Goal: Navigation & Orientation: Find specific page/section

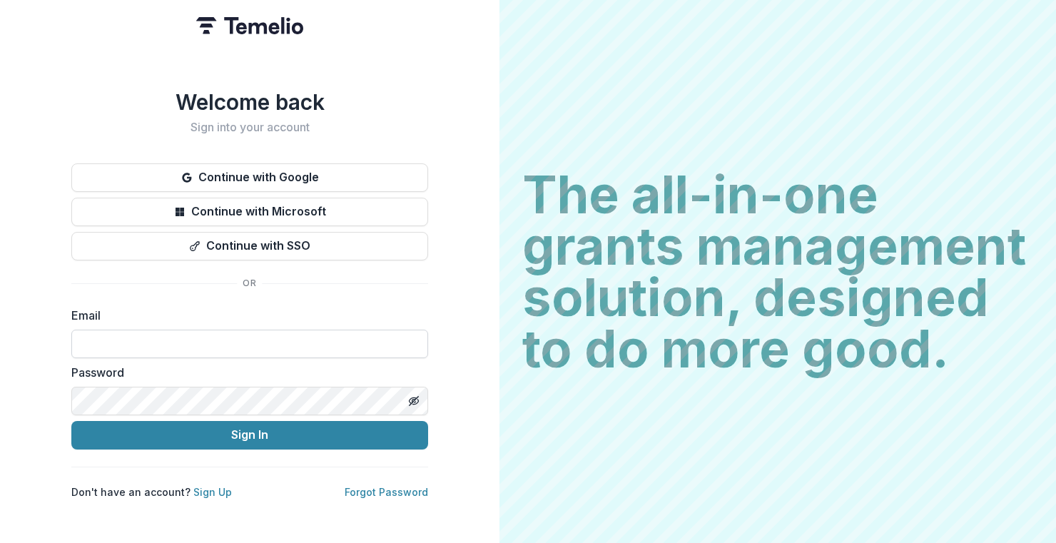
click at [148, 339] on input at bounding box center [249, 344] width 357 height 29
click at [0, 542] on com-1password-button at bounding box center [0, 543] width 0 height 0
type input "**********"
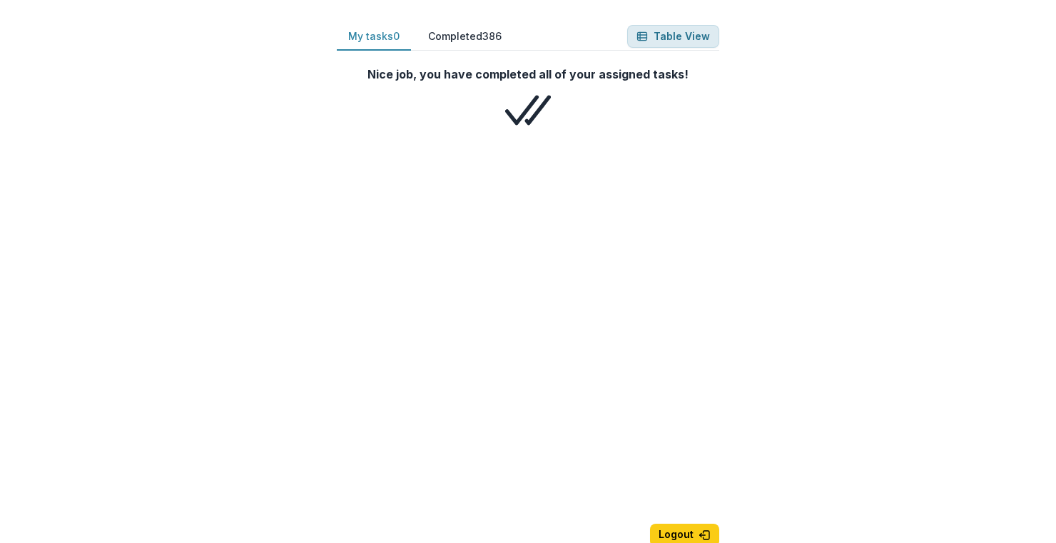
click at [666, 39] on button "Table View" at bounding box center [673, 36] width 92 height 23
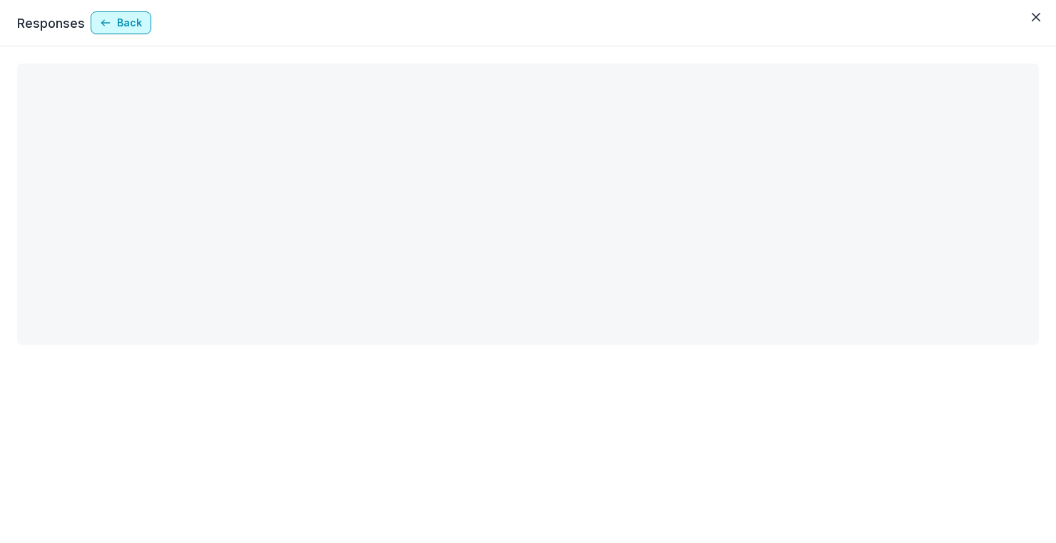
click at [131, 24] on button "Back" at bounding box center [121, 22] width 61 height 23
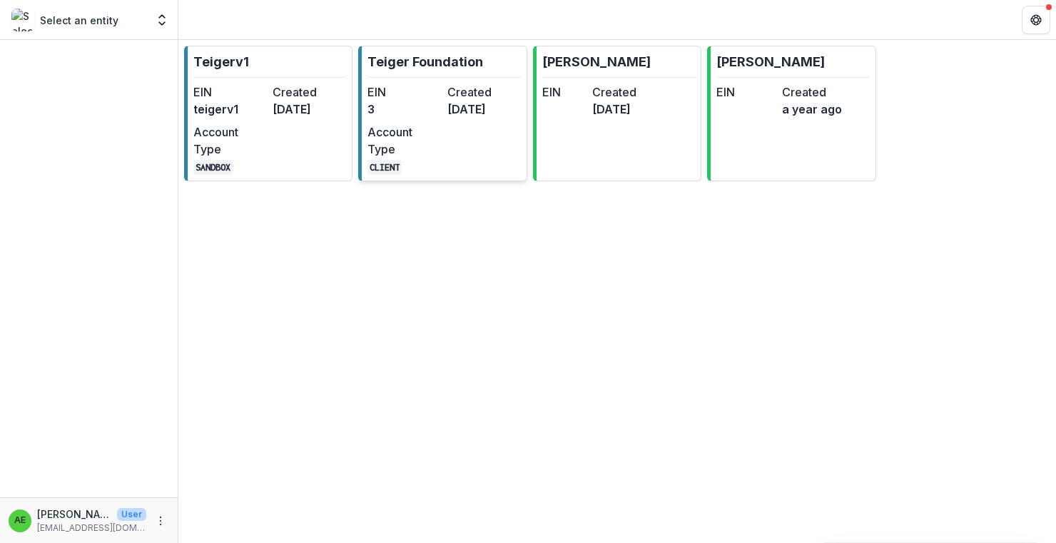
click at [408, 83] on dt "EIN" at bounding box center [403, 91] width 73 height 17
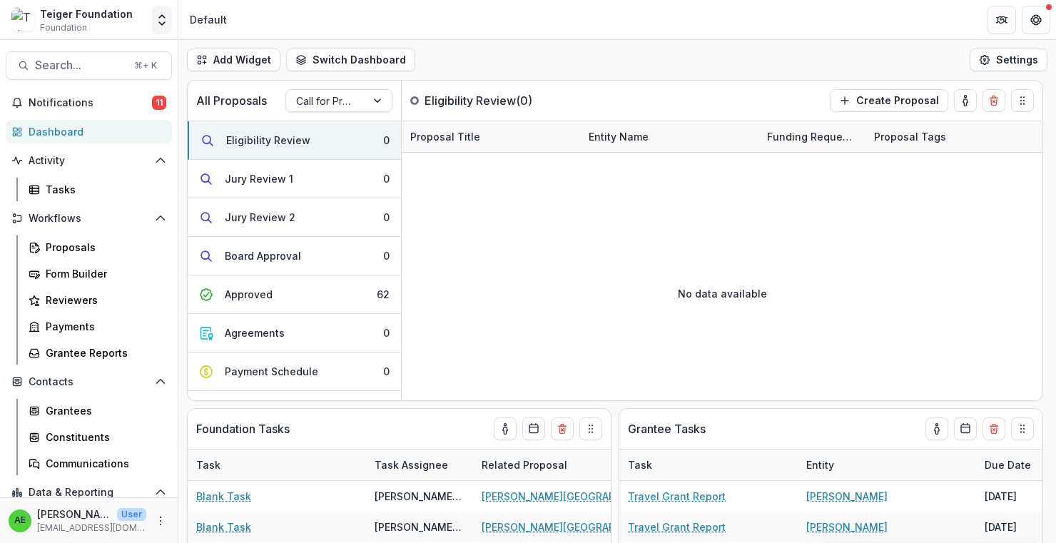
click at [156, 24] on icon "Open entity switcher" at bounding box center [162, 20] width 14 height 14
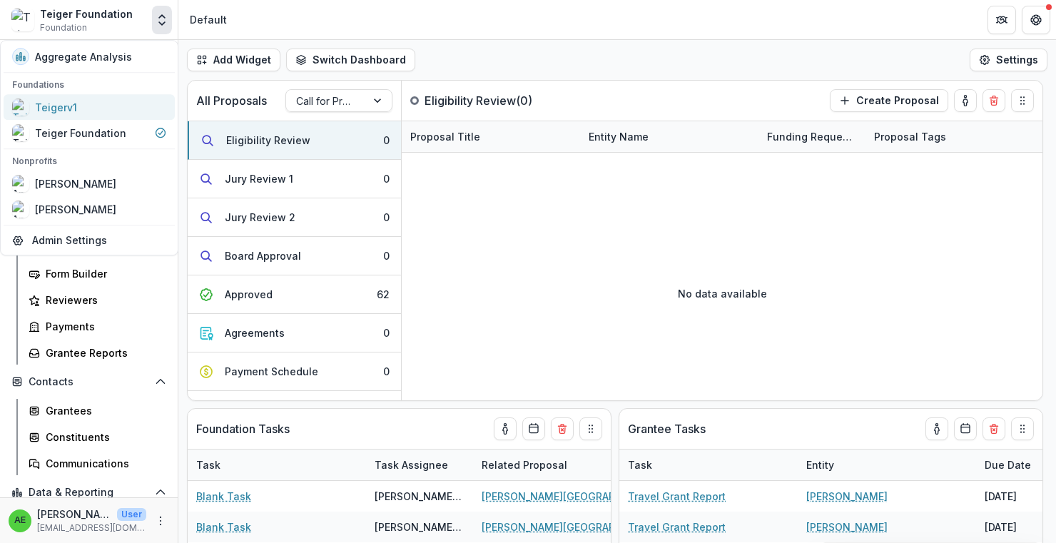
click at [131, 101] on div "Teigerv1" at bounding box center [89, 106] width 154 height 17
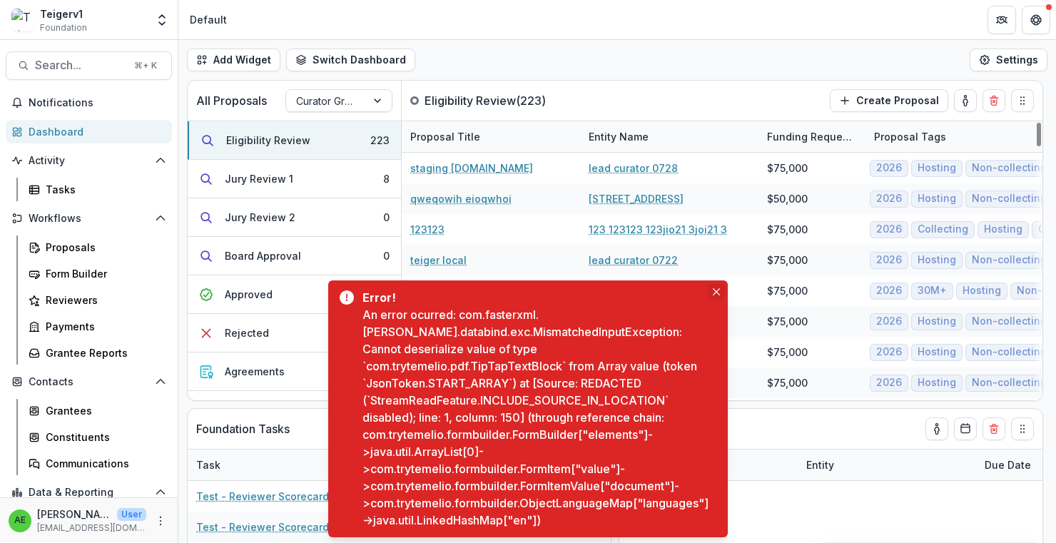
click at [713, 290] on icon "Close" at bounding box center [716, 291] width 7 height 7
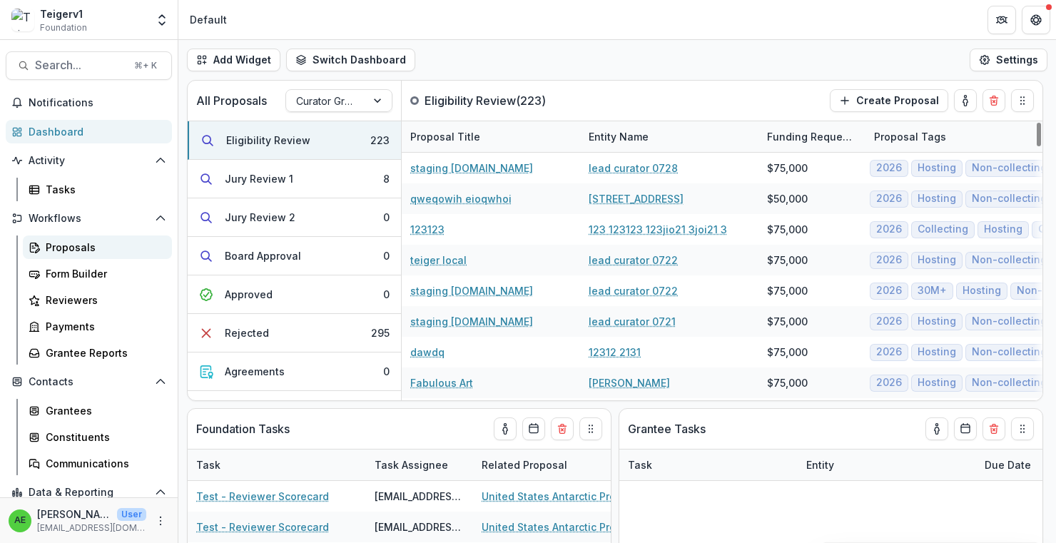
click at [76, 246] on div "Proposals" at bounding box center [103, 247] width 115 height 15
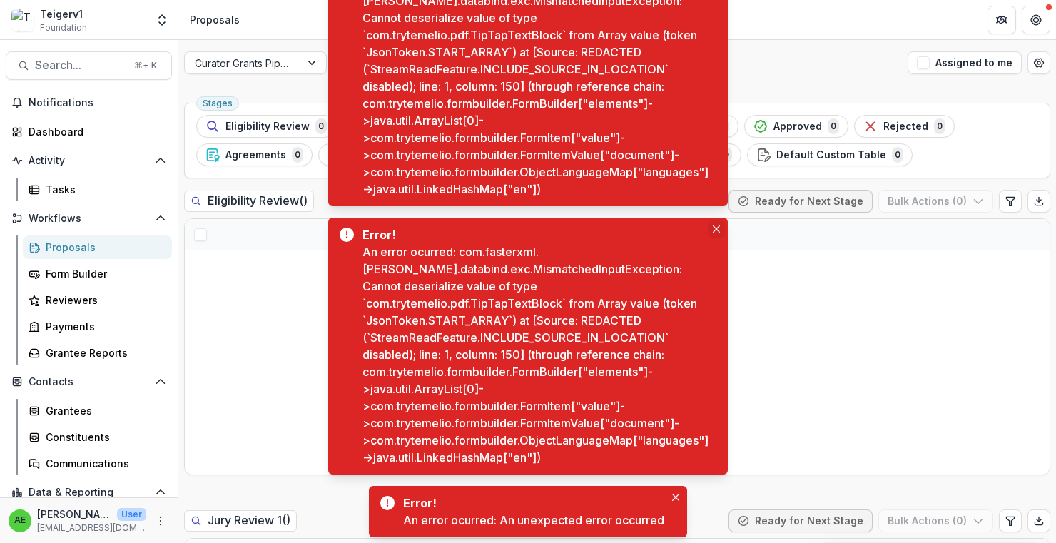
click at [718, 233] on button "Close" at bounding box center [716, 228] width 17 height 17
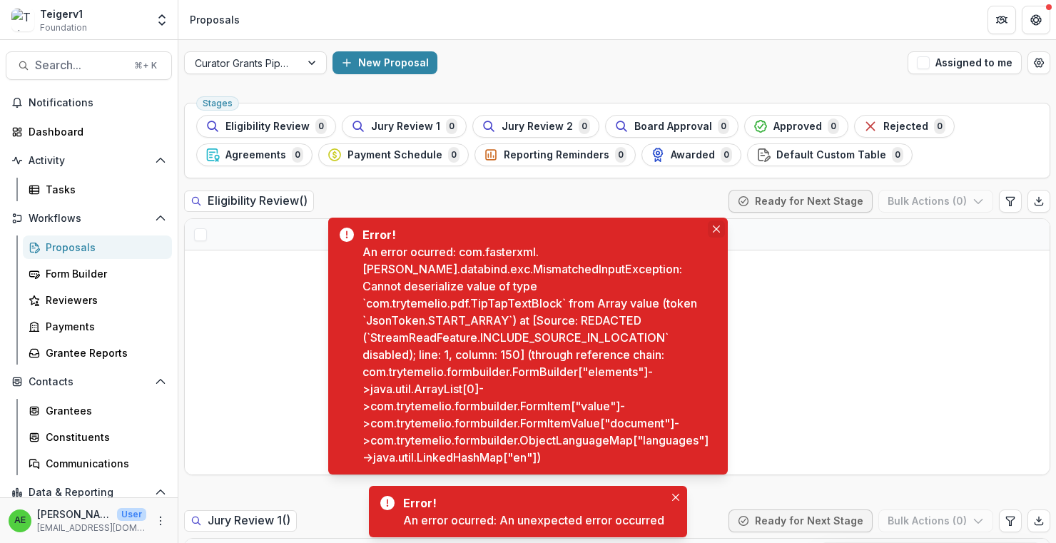
click at [719, 233] on button "Close" at bounding box center [716, 228] width 17 height 17
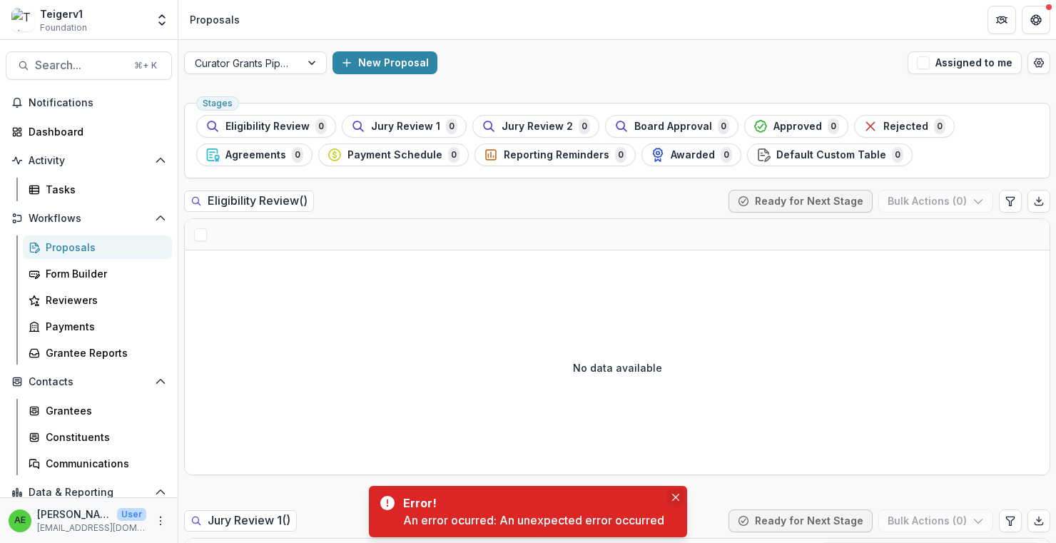
click at [676, 495] on icon "Close" at bounding box center [675, 497] width 7 height 7
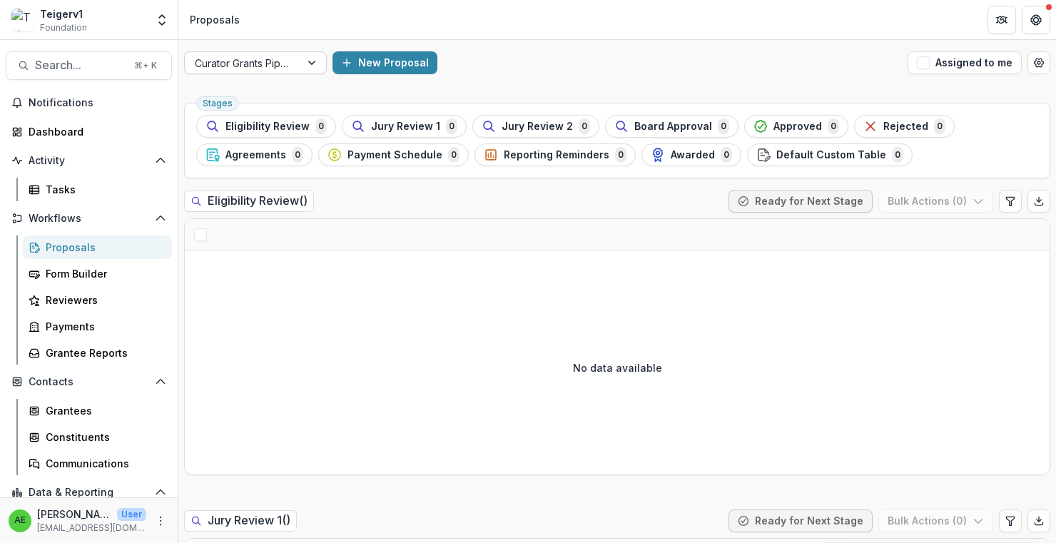
click at [296, 63] on div "Curator Grants Pipeline" at bounding box center [243, 63] width 116 height 21
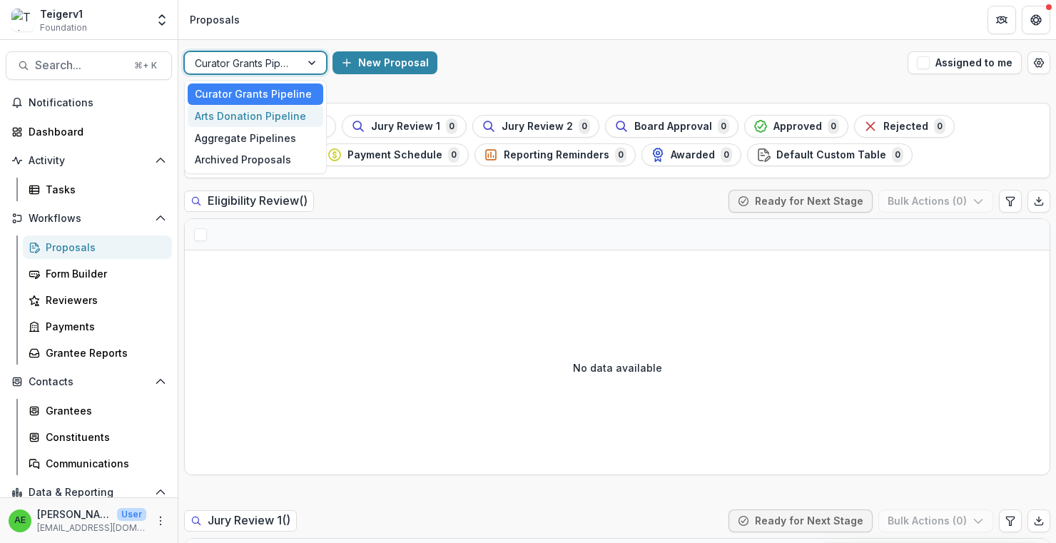
click at [293, 116] on div "Arts Donation Pipeline" at bounding box center [256, 116] width 136 height 22
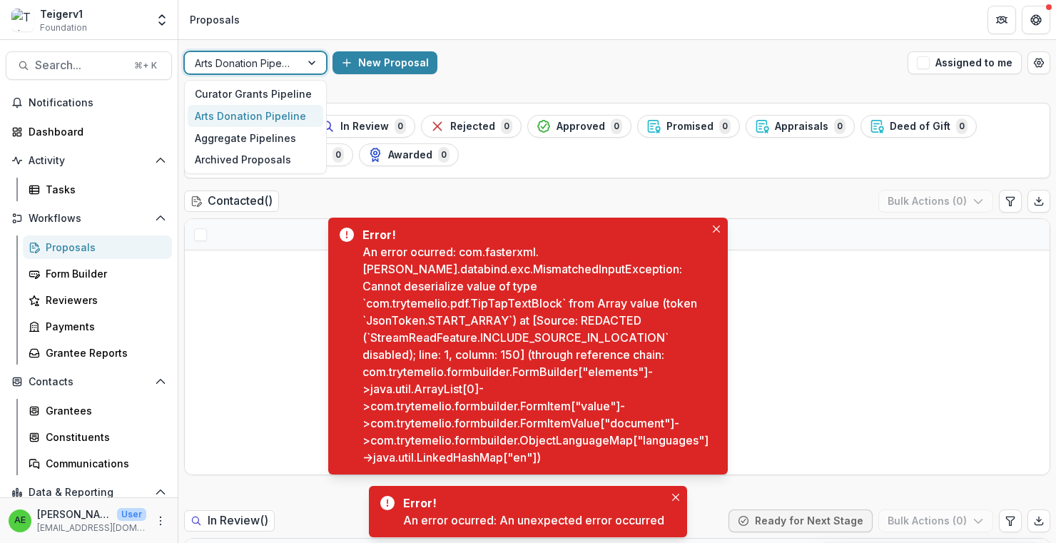
click at [291, 64] on div "Arts Donation Pipeline" at bounding box center [243, 63] width 116 height 21
click at [287, 136] on div "Aggregate Pipelines" at bounding box center [256, 138] width 136 height 22
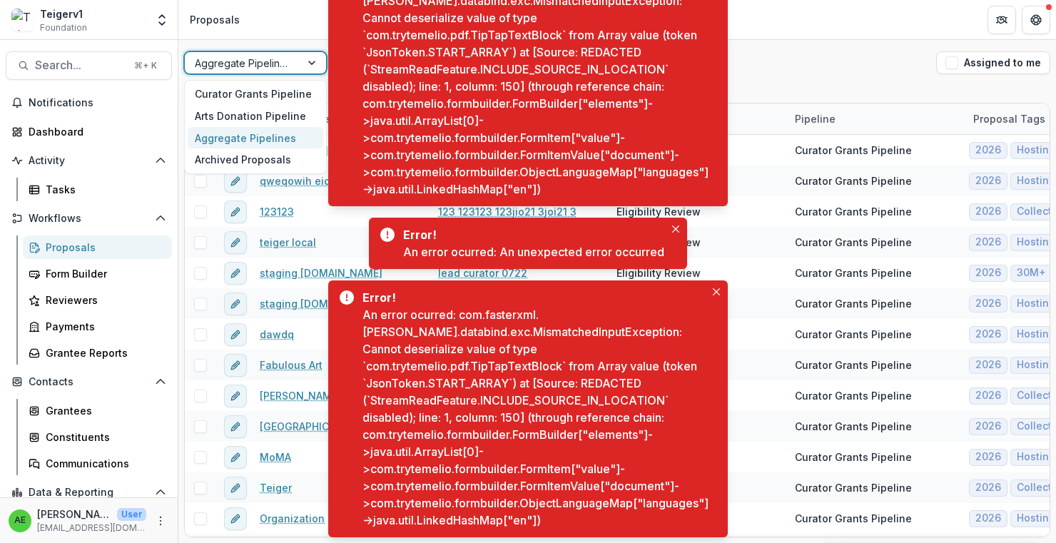
click at [295, 66] on div "Aggregate Pipelines" at bounding box center [243, 63] width 116 height 21
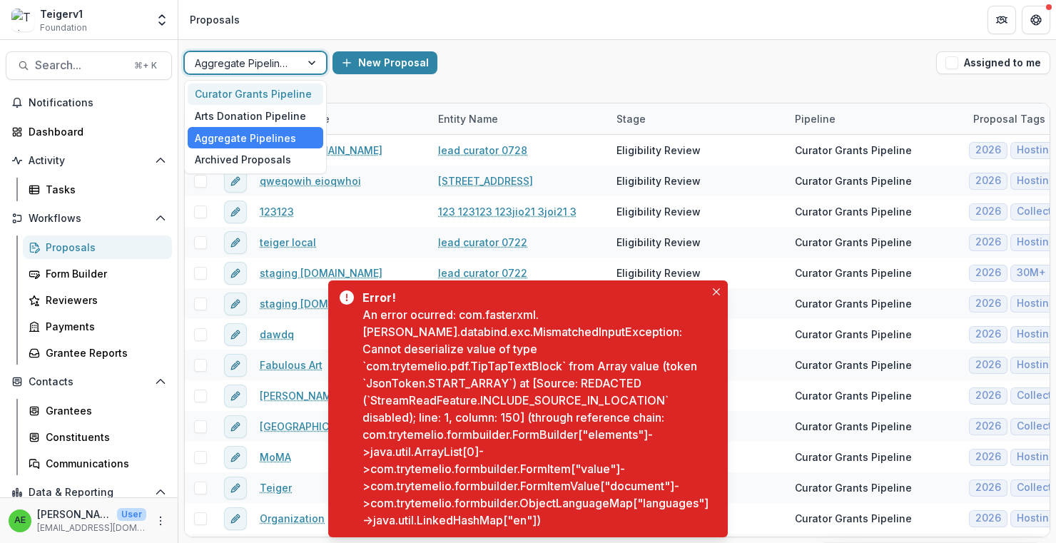
click at [261, 101] on div "Curator Grants Pipeline" at bounding box center [256, 94] width 136 height 22
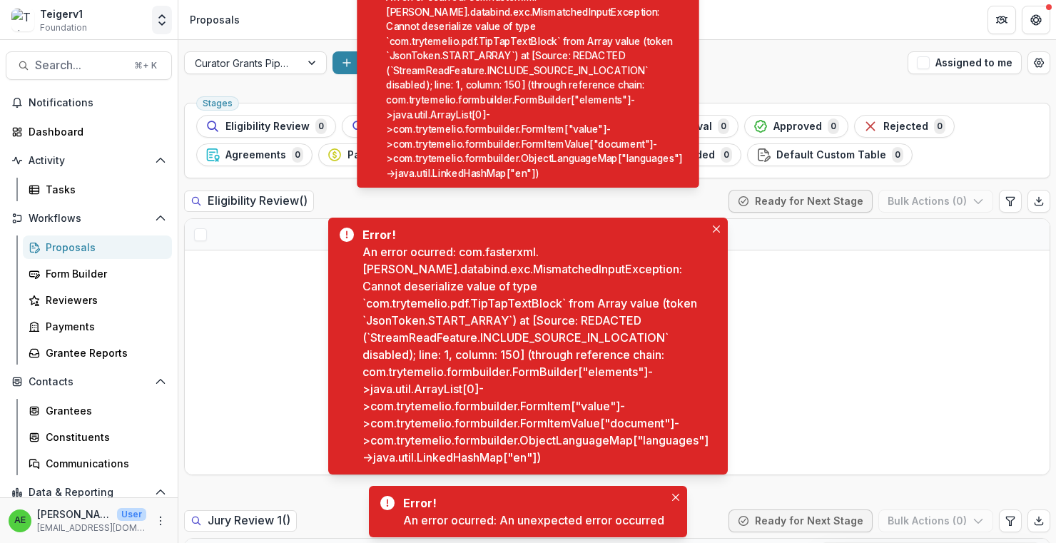
click at [161, 11] on button "Open entity switcher" at bounding box center [162, 20] width 20 height 29
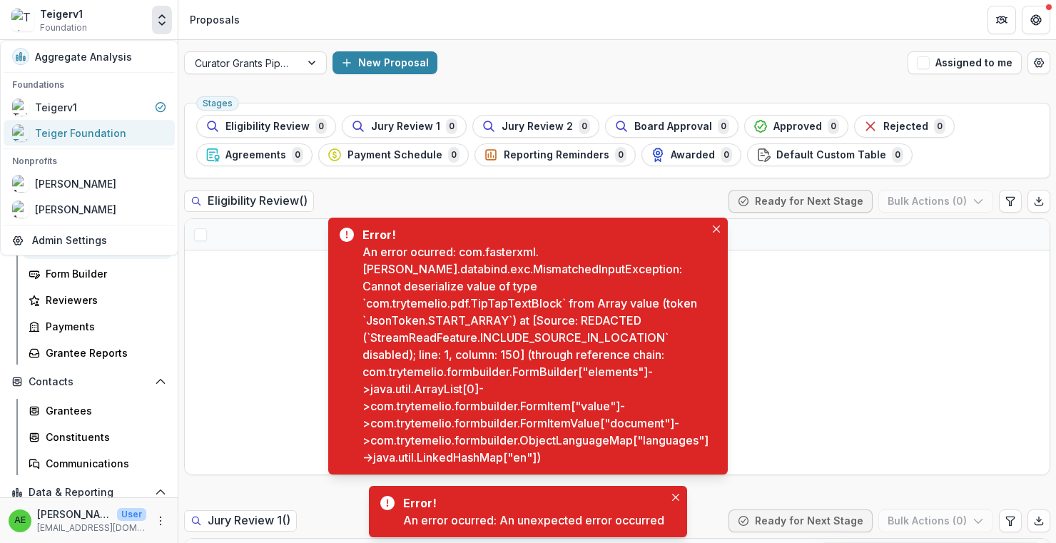
click at [129, 133] on div "Teiger Foundation" at bounding box center [89, 132] width 154 height 17
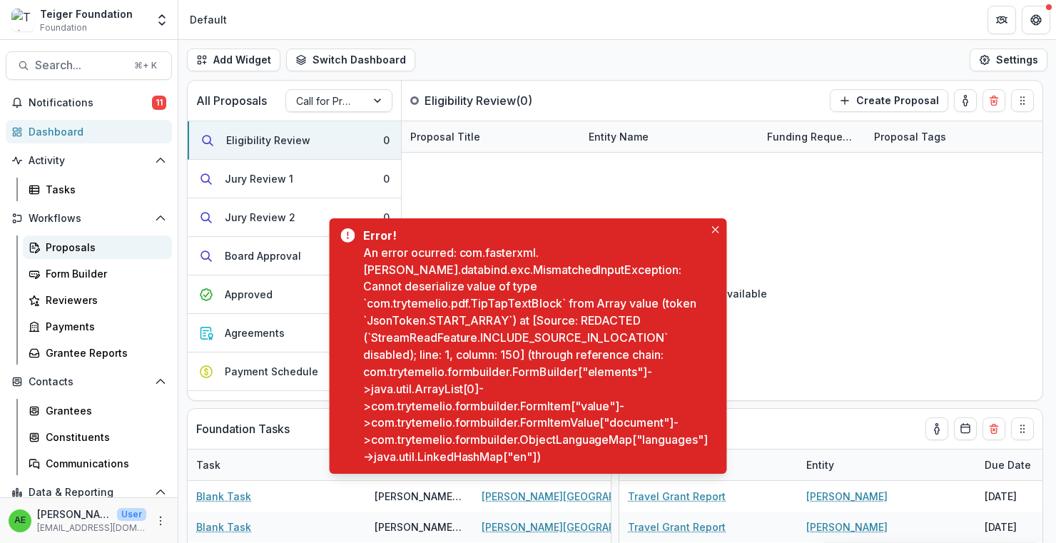
click at [78, 253] on div "Proposals" at bounding box center [103, 247] width 115 height 15
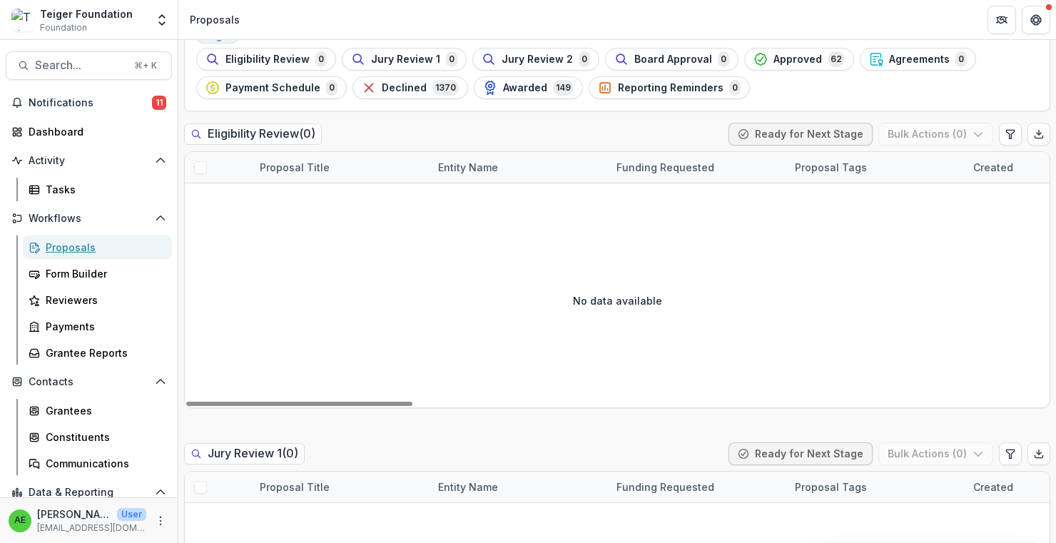
scroll to position [70, 0]
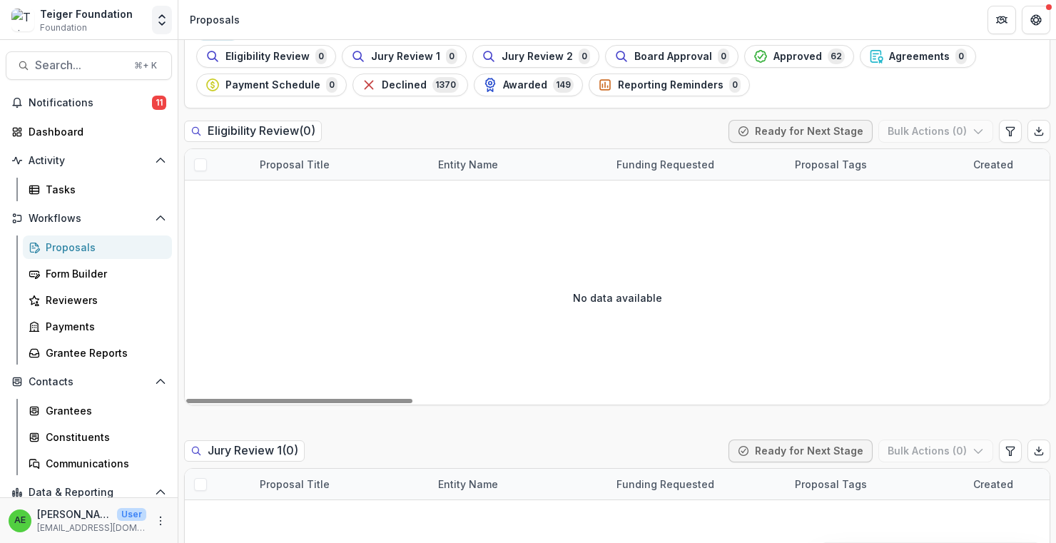
click at [156, 19] on icon "Open entity switcher" at bounding box center [162, 20] width 14 height 14
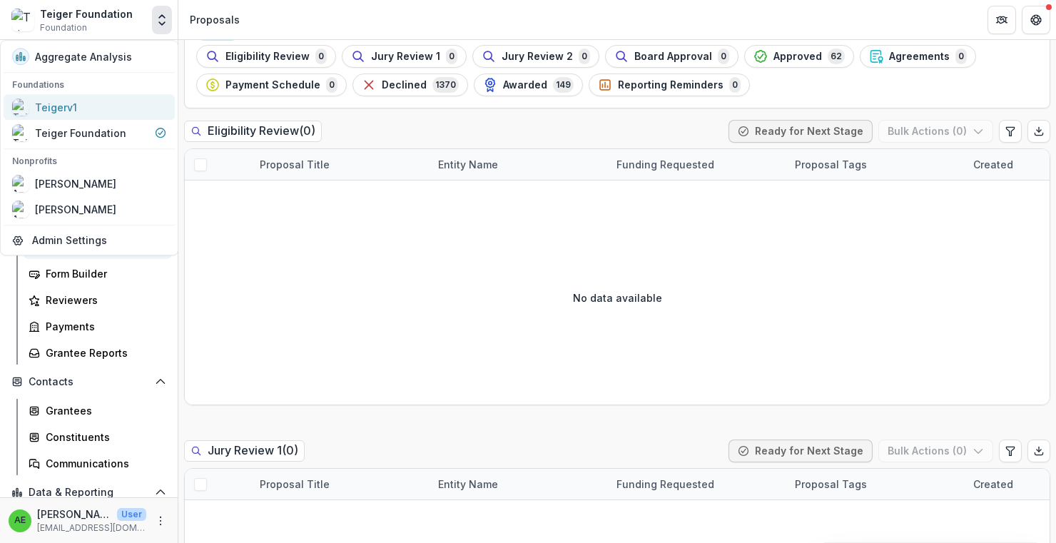
click at [116, 107] on div "Teigerv1" at bounding box center [89, 106] width 154 height 17
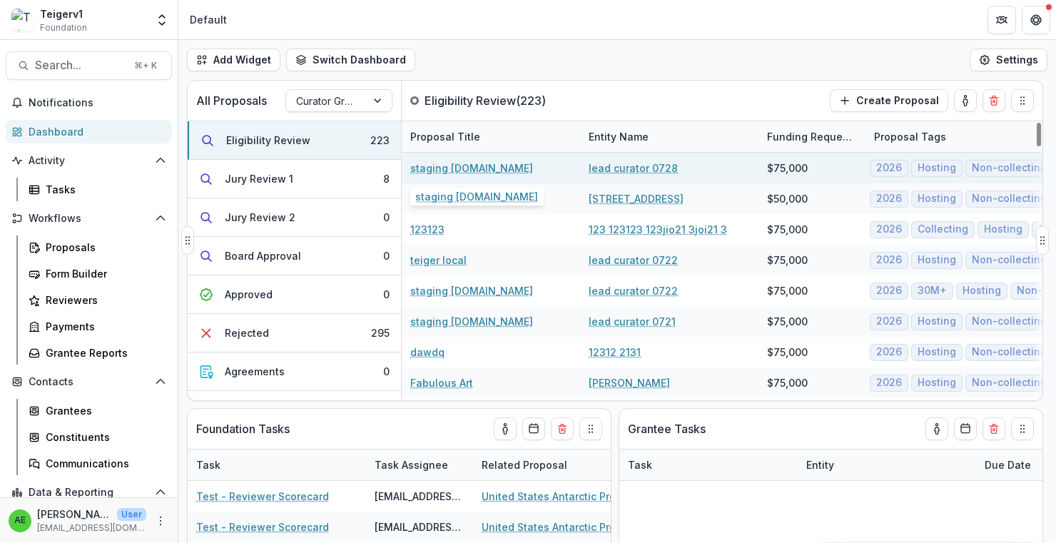
click at [522, 165] on link "staging [DOMAIN_NAME]" at bounding box center [471, 168] width 123 height 15
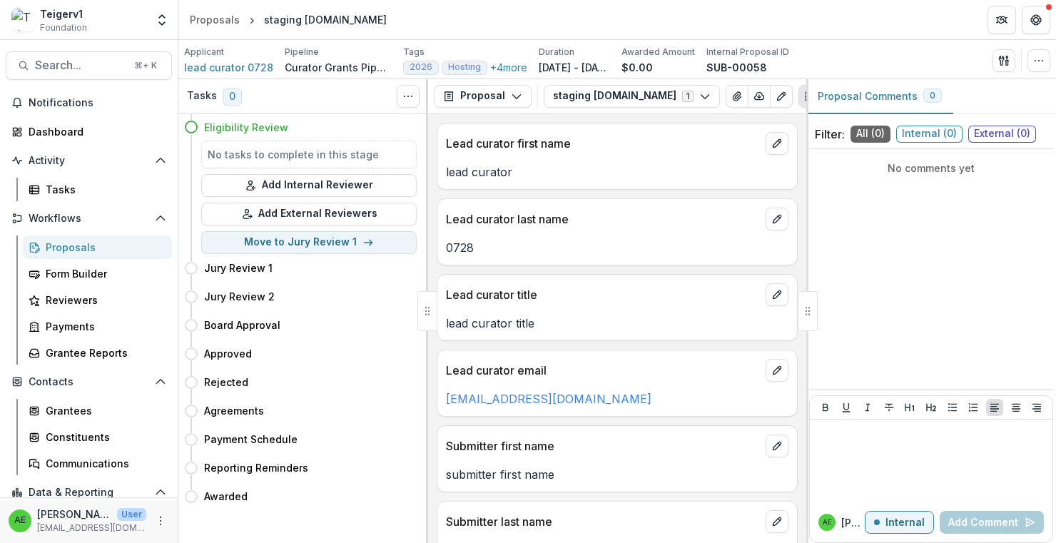
click at [122, 245] on div "Proposals" at bounding box center [103, 247] width 115 height 15
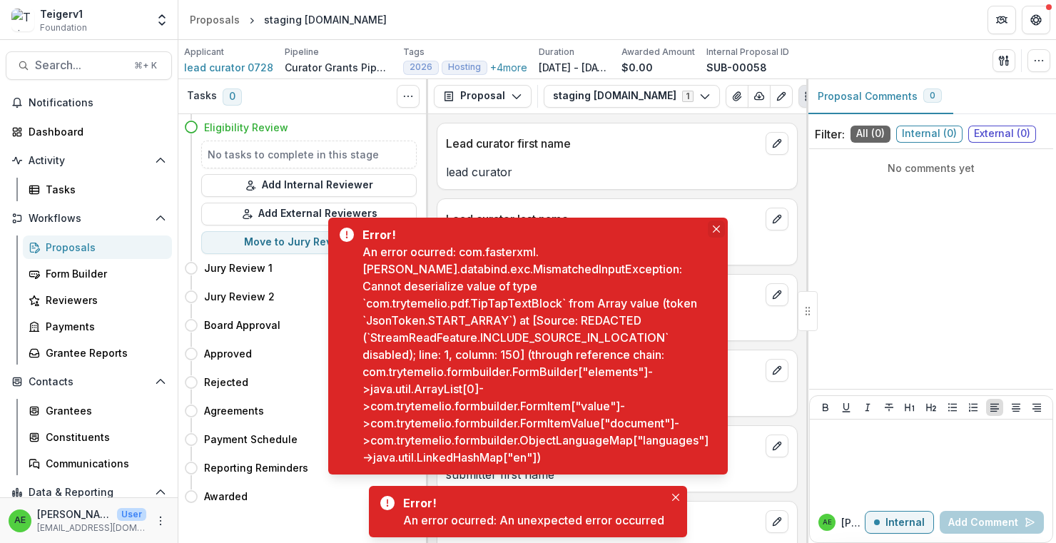
click at [717, 228] on icon "Close" at bounding box center [716, 228] width 7 height 7
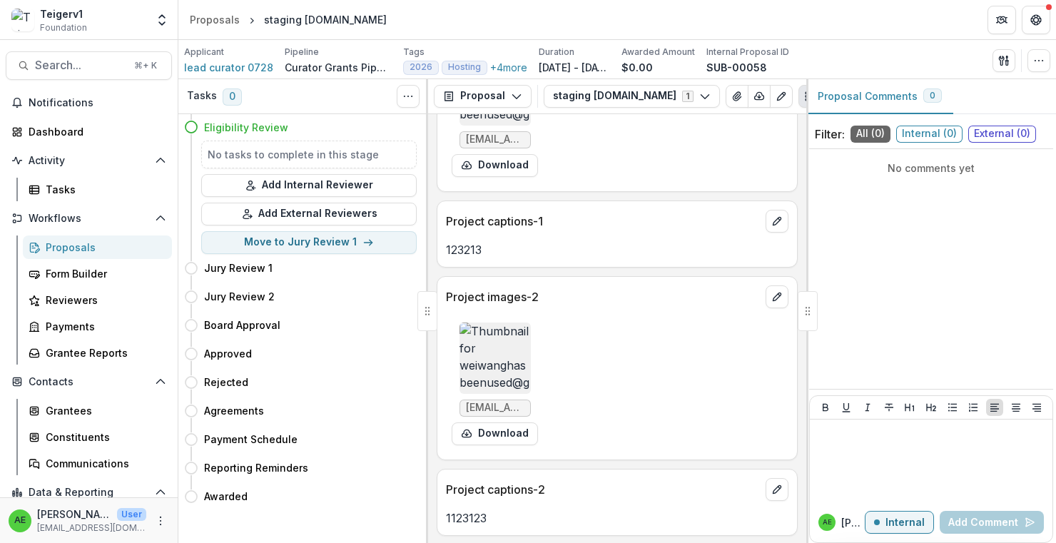
scroll to position [2717, 0]
click at [524, 125] on img at bounding box center [494, 89] width 71 height 71
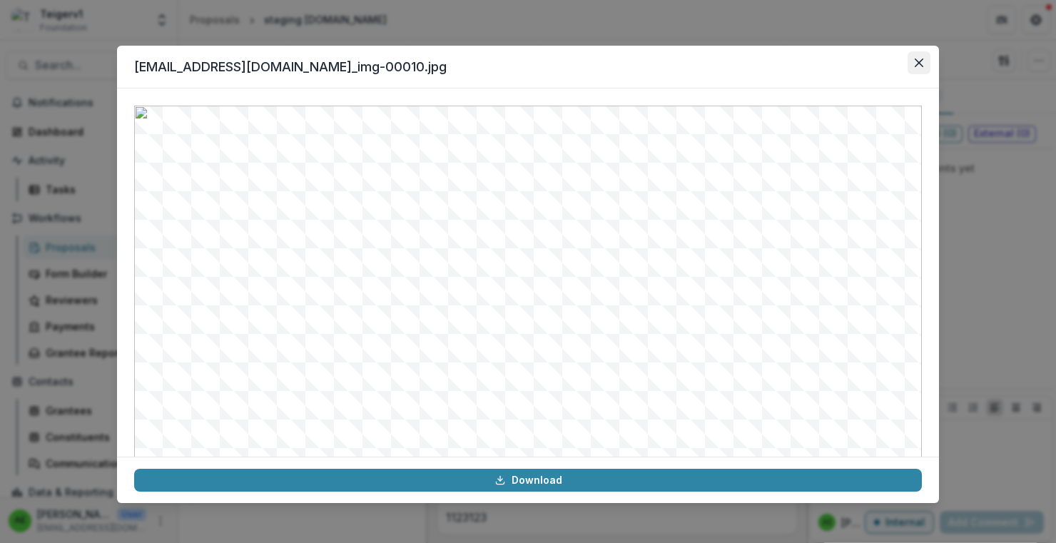
click at [917, 63] on icon "Close" at bounding box center [919, 62] width 9 height 9
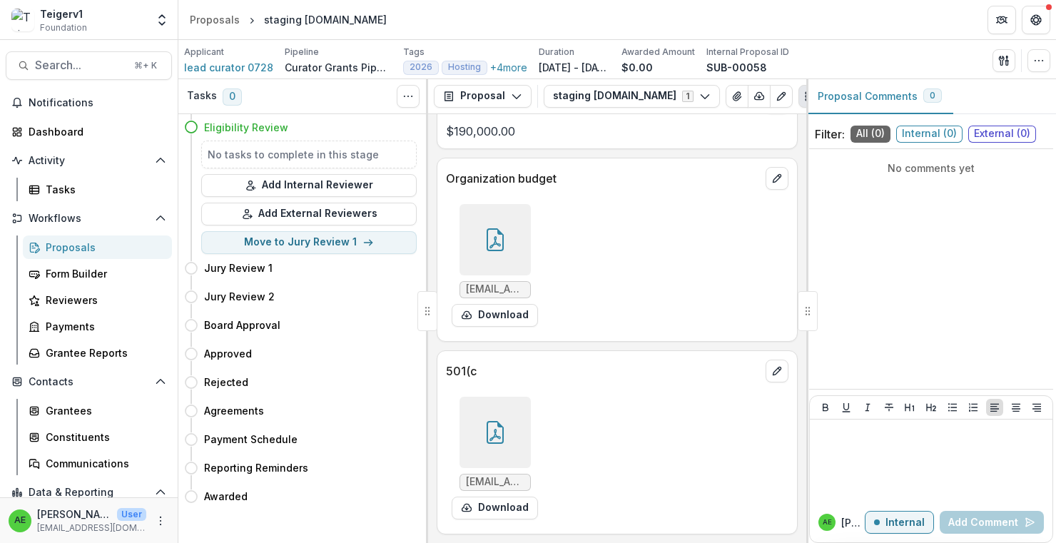
scroll to position [4930, 0]
click at [497, 227] on div at bounding box center [494, 239] width 71 height 71
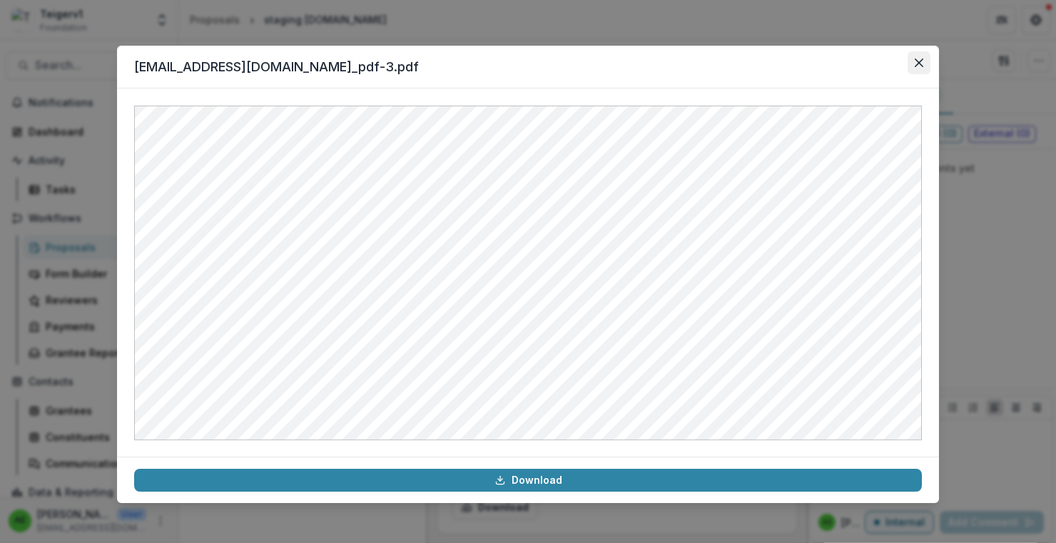
click at [923, 66] on button "Close" at bounding box center [918, 62] width 23 height 23
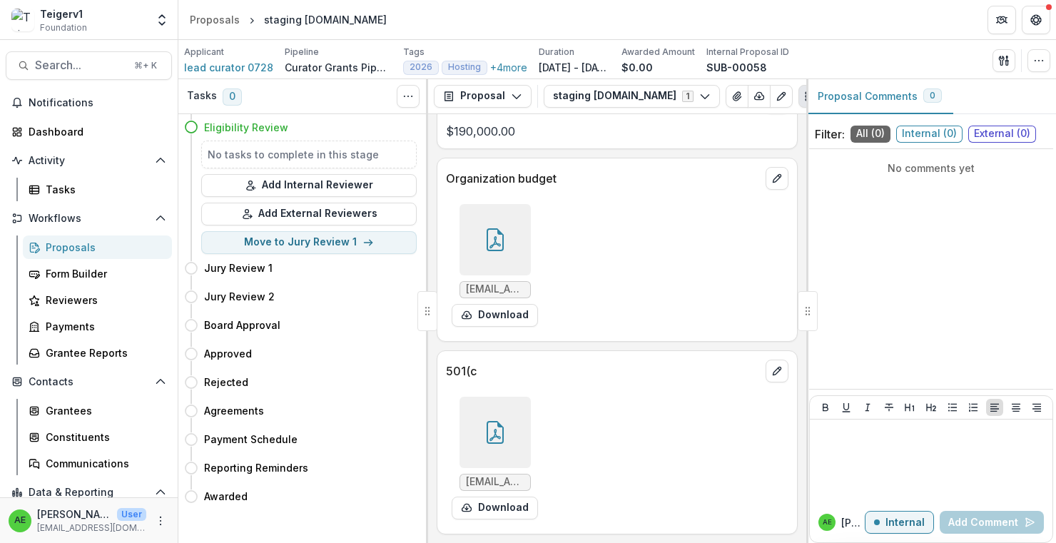
click at [519, 225] on div at bounding box center [494, 239] width 71 height 71
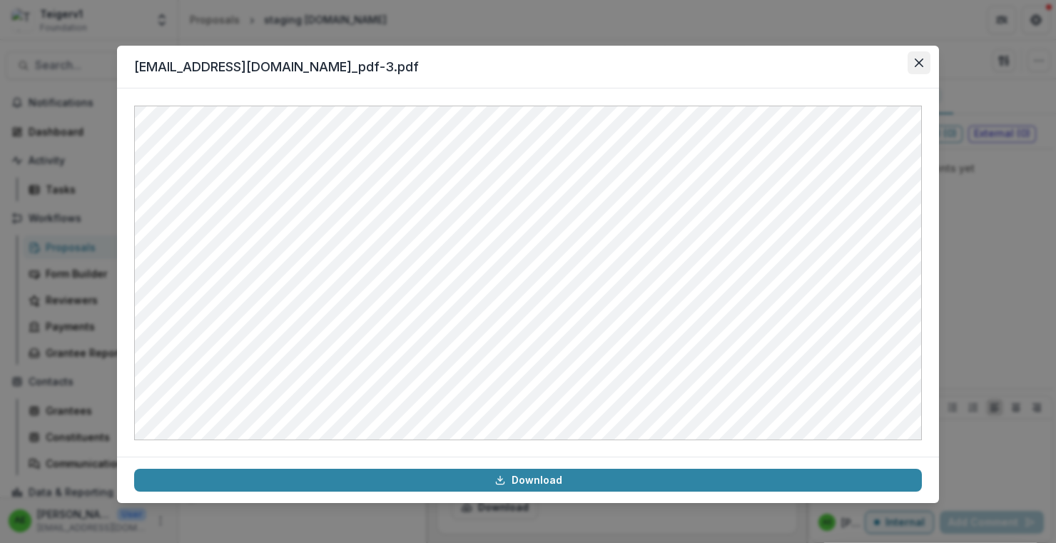
click at [922, 67] on button "Close" at bounding box center [918, 62] width 23 height 23
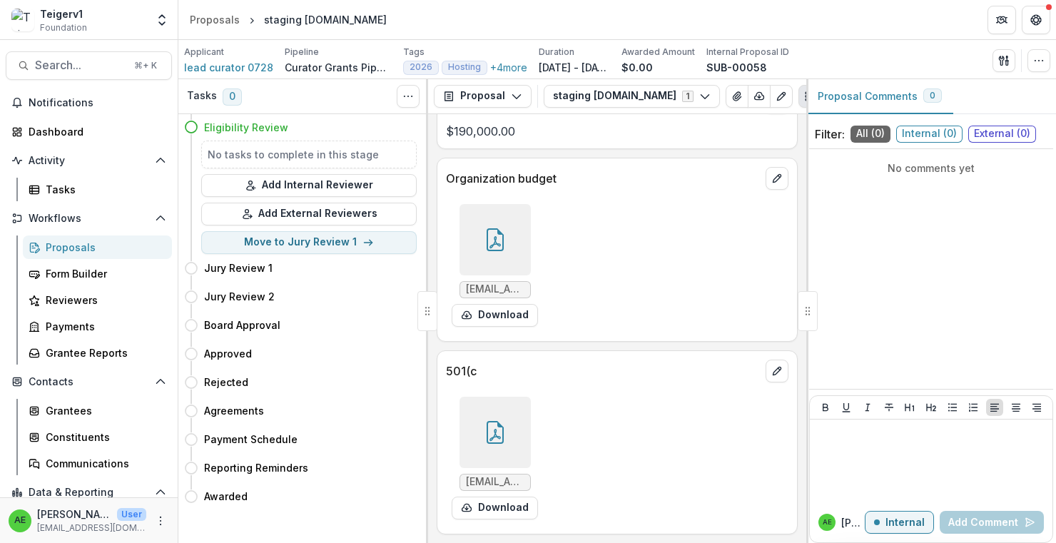
click at [517, 415] on div at bounding box center [494, 432] width 71 height 71
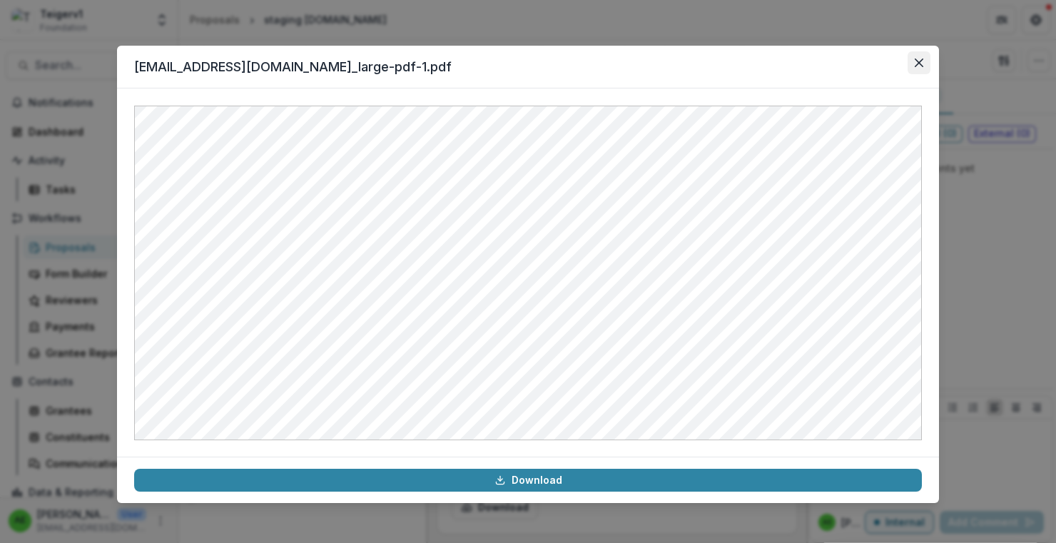
click at [925, 65] on button "Close" at bounding box center [918, 62] width 23 height 23
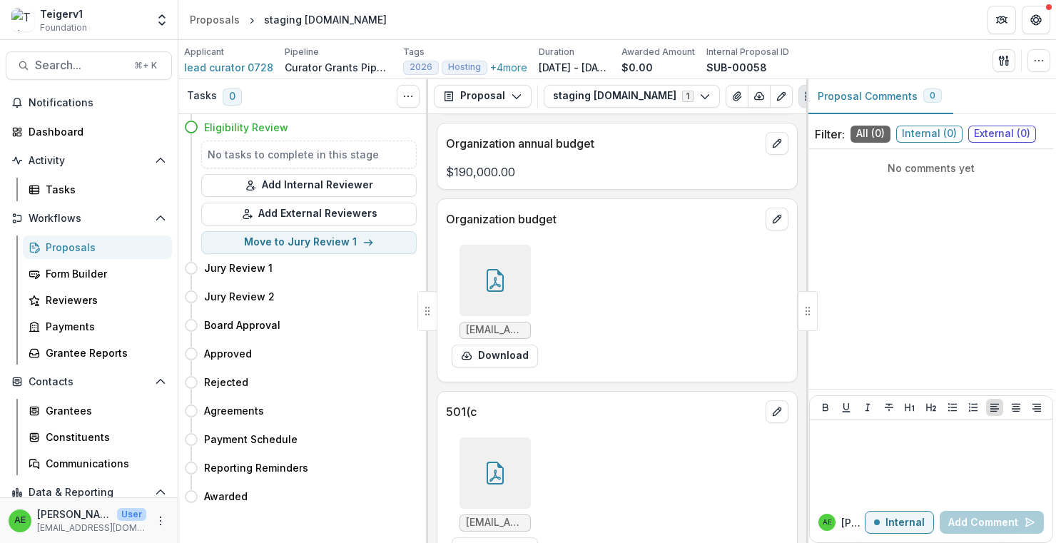
scroll to position [4501, 0]
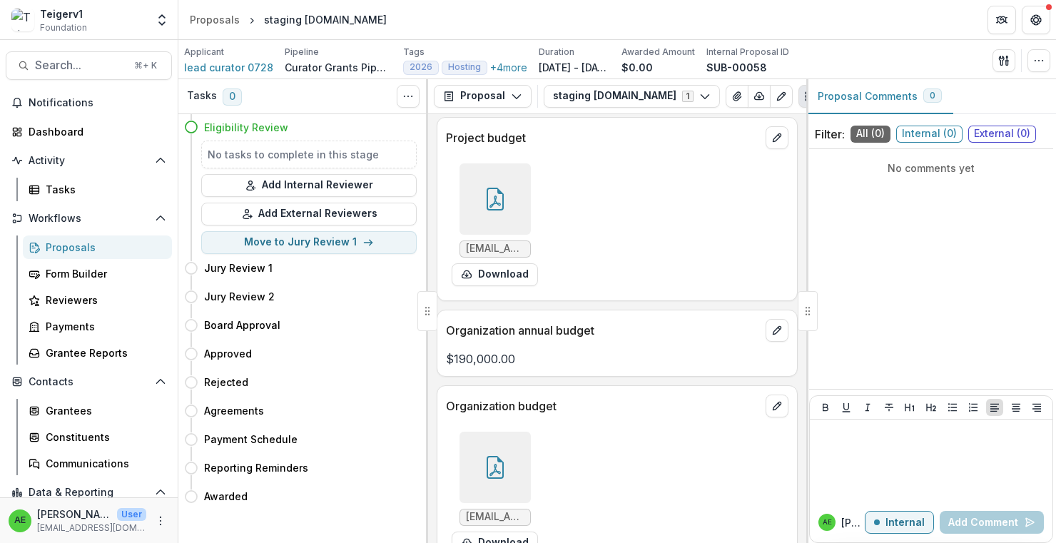
click at [489, 210] on icon at bounding box center [495, 199] width 23 height 23
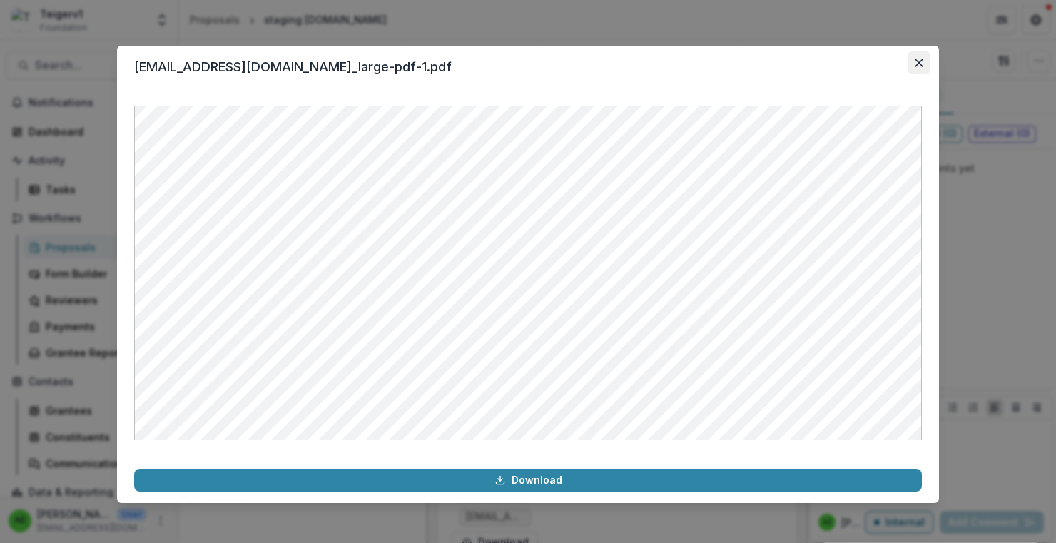
click at [914, 71] on button "Close" at bounding box center [918, 62] width 23 height 23
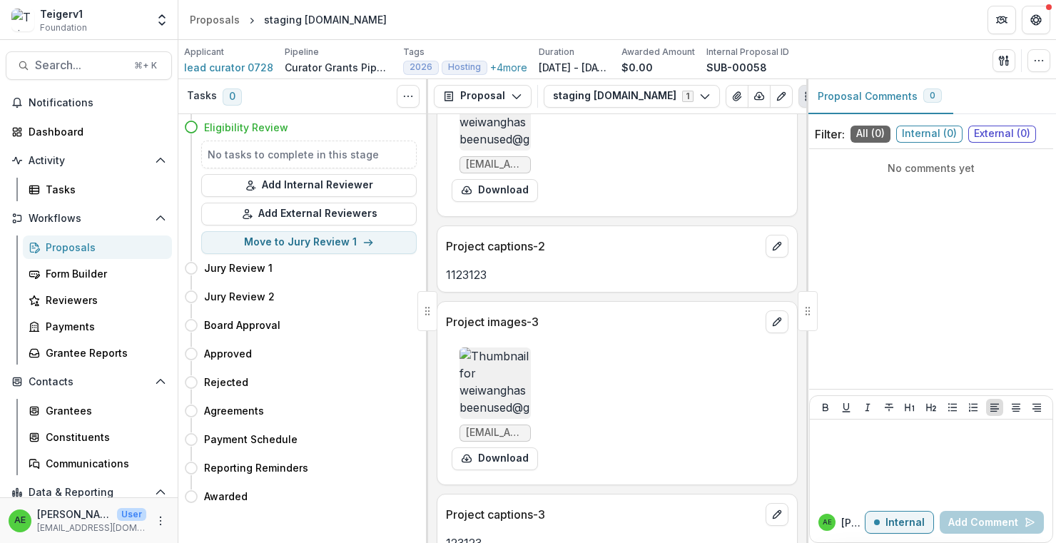
scroll to position [2930, 0]
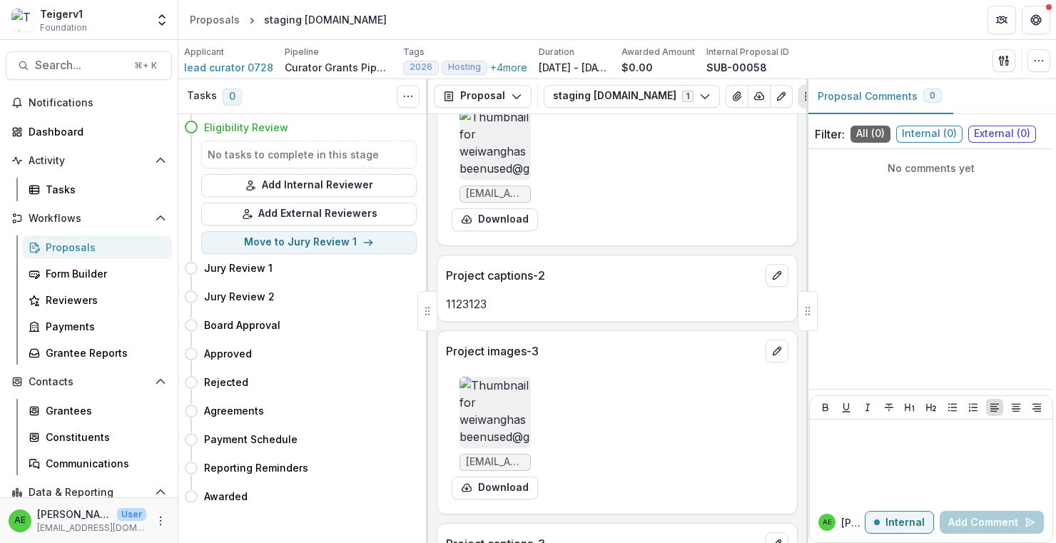
click at [528, 448] on img at bounding box center [494, 412] width 71 height 71
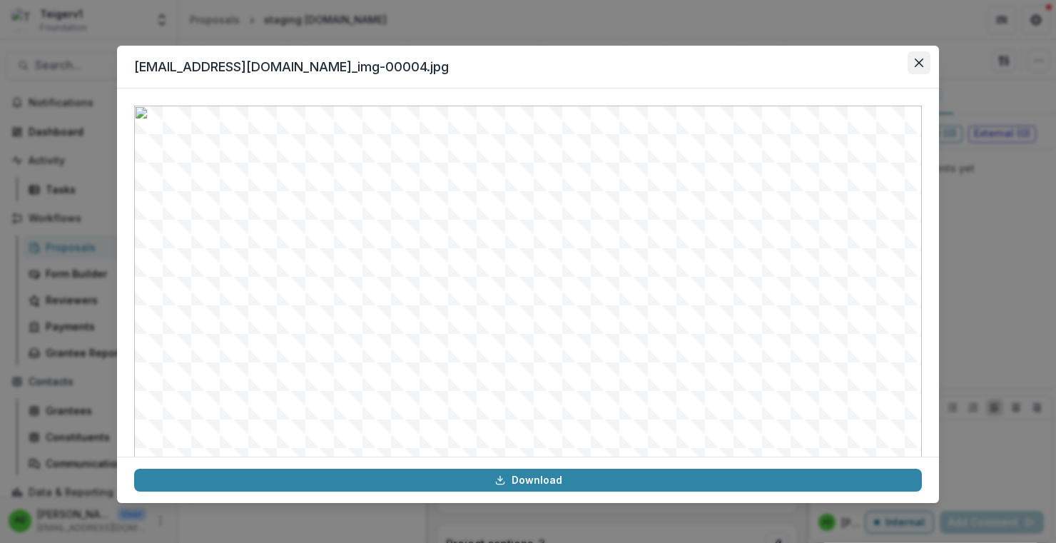
click at [929, 59] on button "Close" at bounding box center [918, 62] width 23 height 23
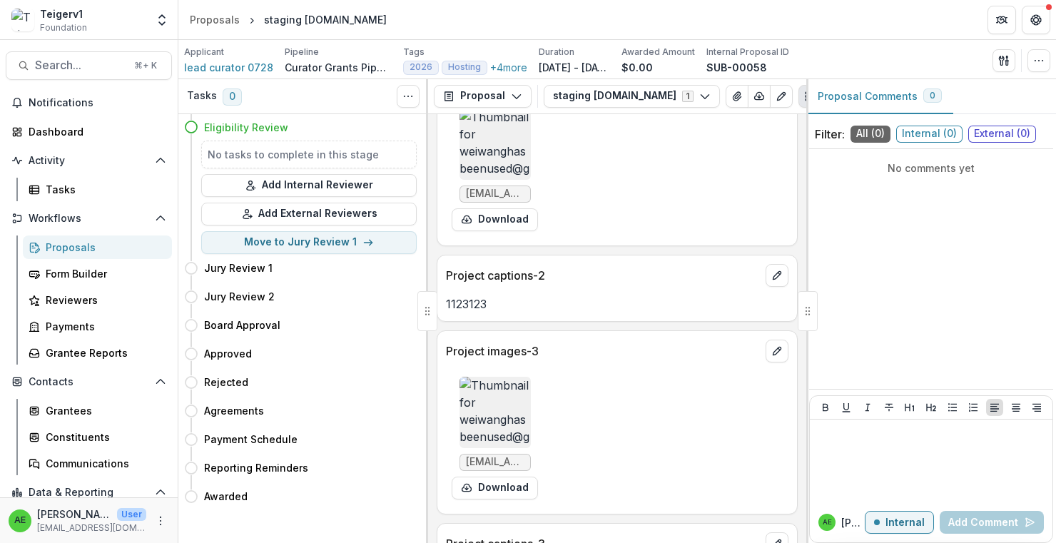
click at [485, 180] on img at bounding box center [494, 143] width 71 height 71
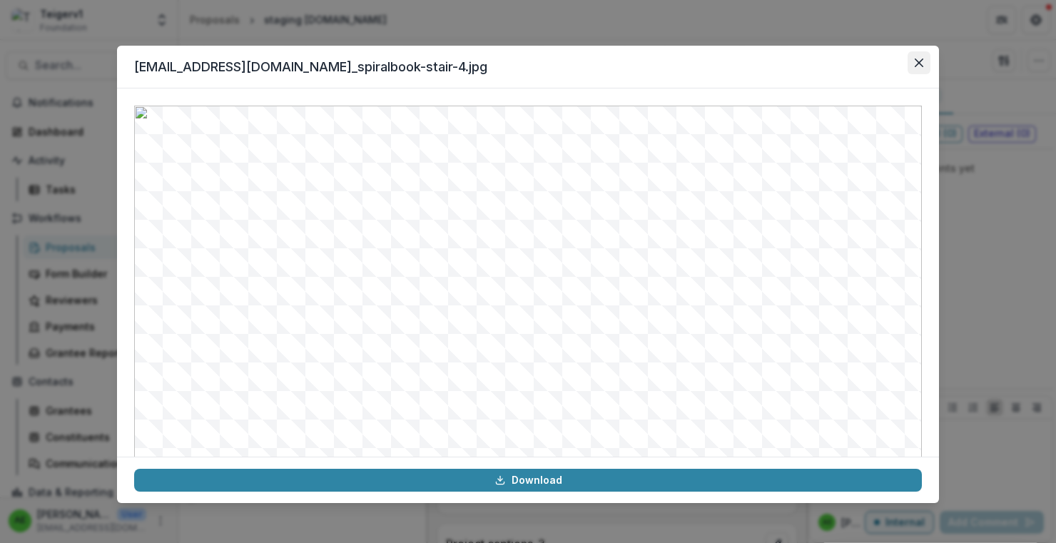
click at [912, 73] on button "Close" at bounding box center [918, 62] width 23 height 23
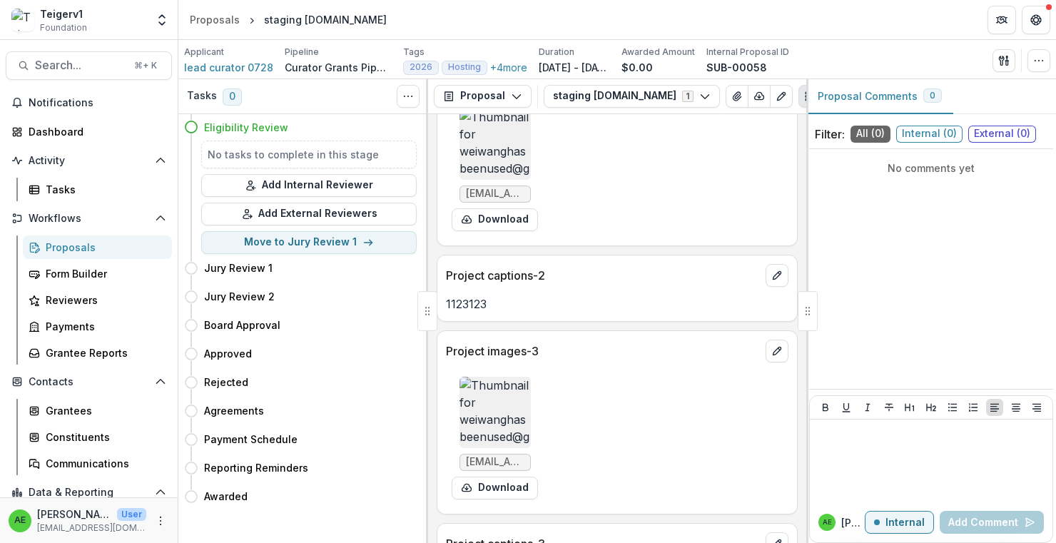
click at [102, 248] on div "Proposals" at bounding box center [103, 247] width 115 height 15
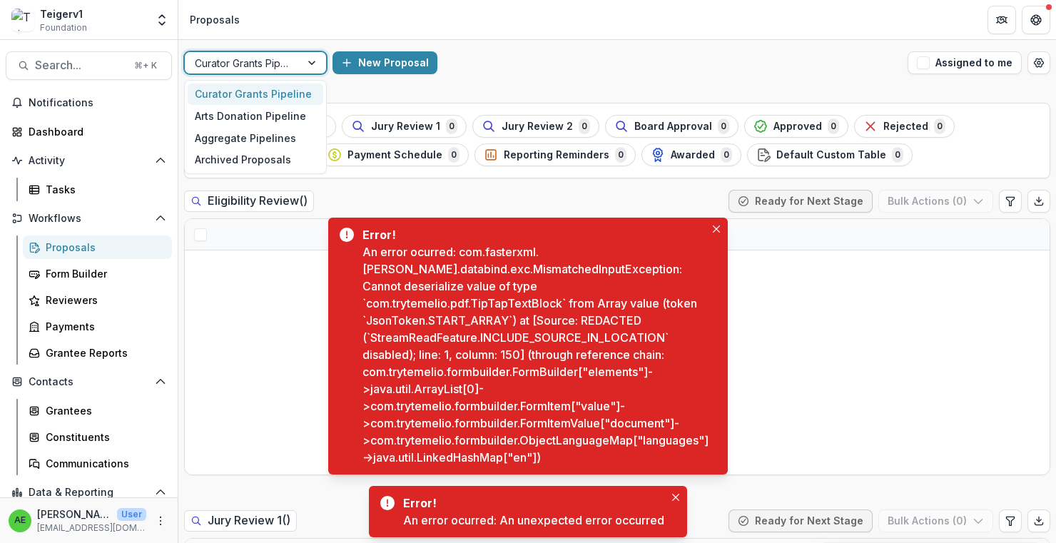
click at [302, 62] on div at bounding box center [313, 62] width 26 height 21
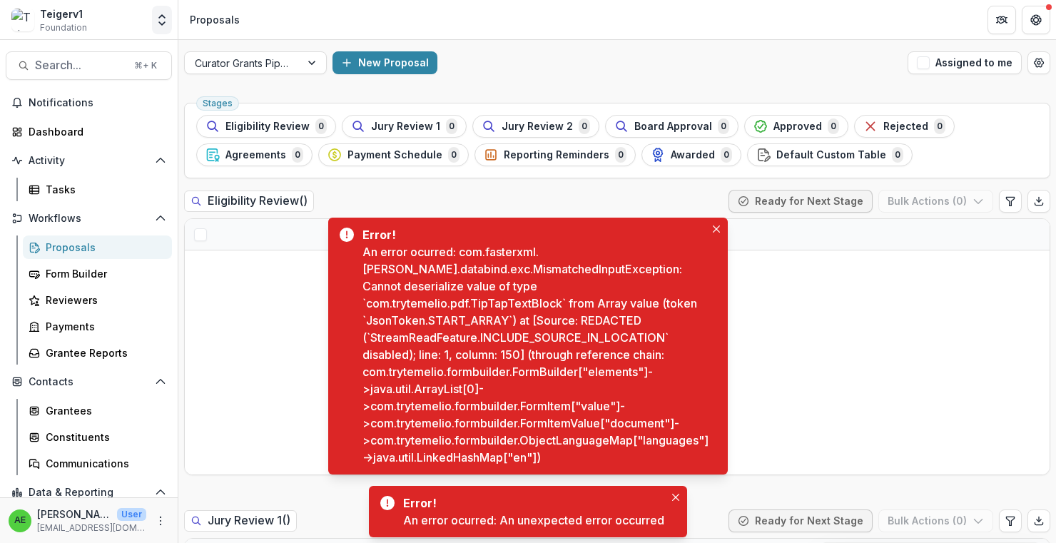
click at [159, 11] on button "Open entity switcher" at bounding box center [162, 20] width 20 height 29
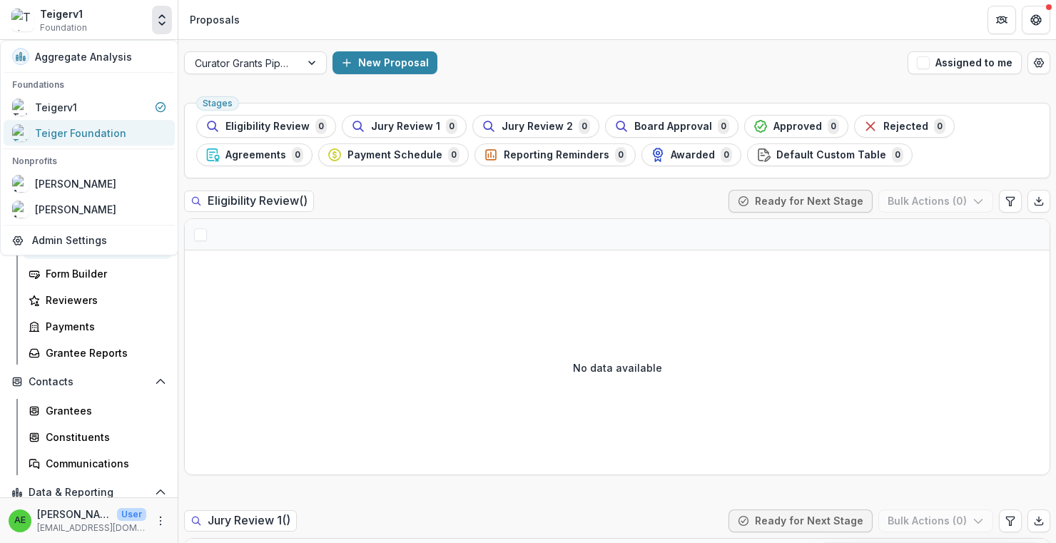
click at [117, 131] on div "Teiger Foundation" at bounding box center [80, 133] width 91 height 15
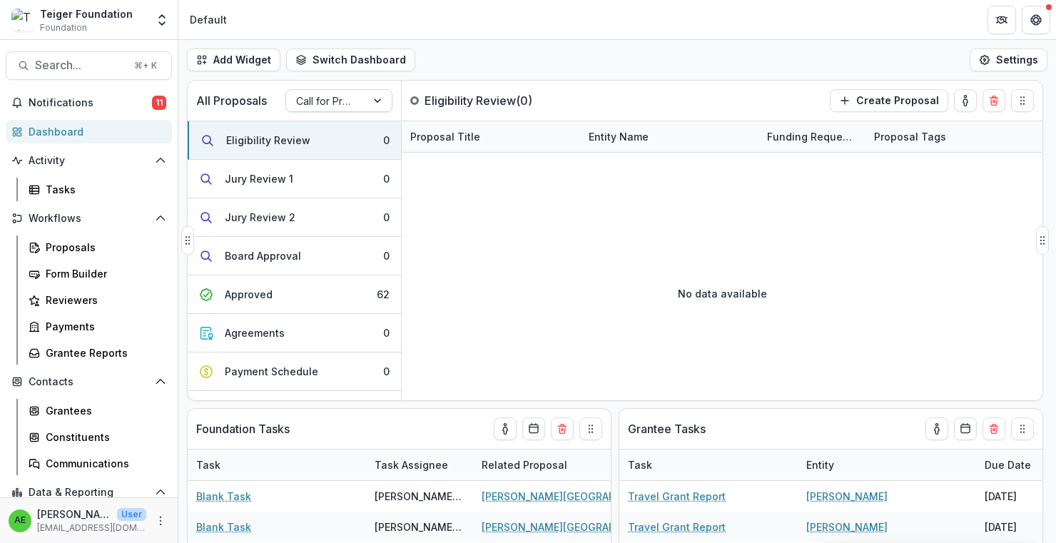
click at [320, 103] on div at bounding box center [326, 101] width 60 height 18
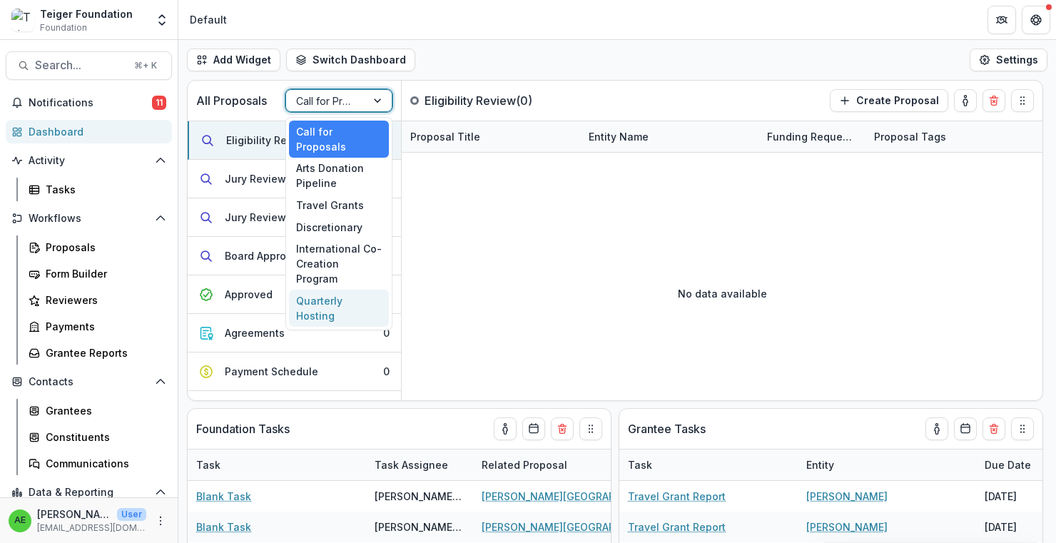
click at [327, 290] on div "Quarterly Hosting" at bounding box center [339, 308] width 100 height 37
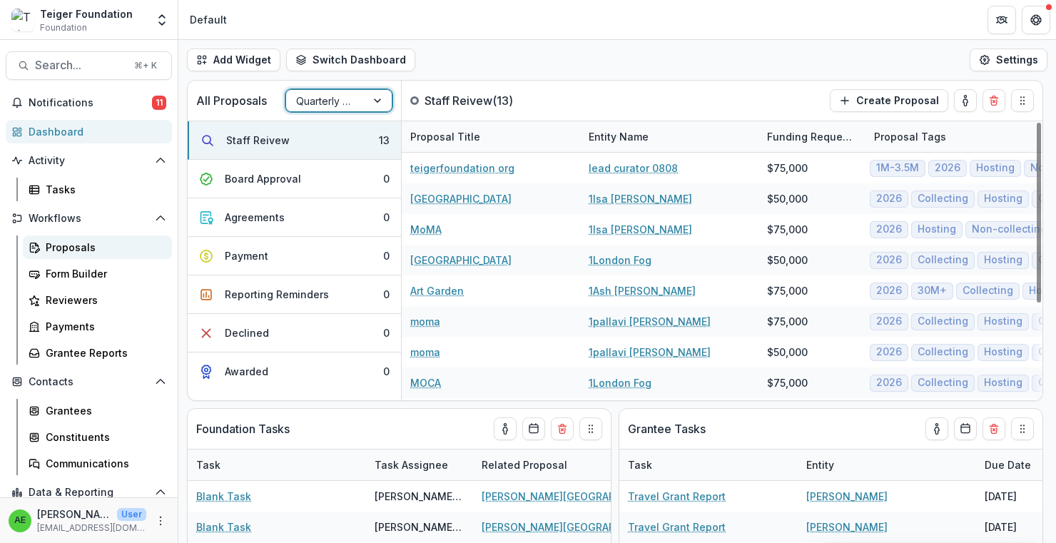
click at [117, 244] on div "Proposals" at bounding box center [103, 247] width 115 height 15
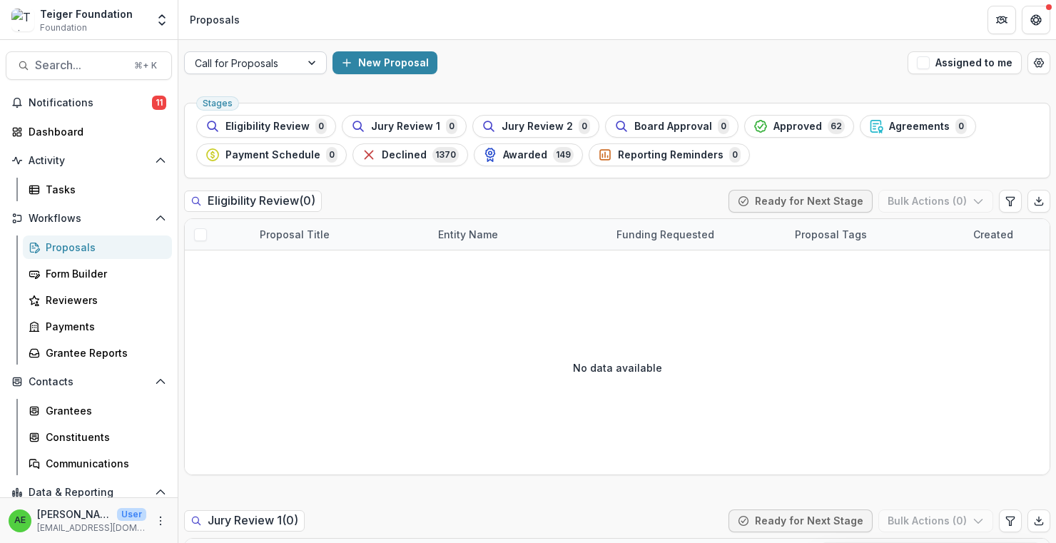
click at [306, 61] on div at bounding box center [313, 62] width 26 height 21
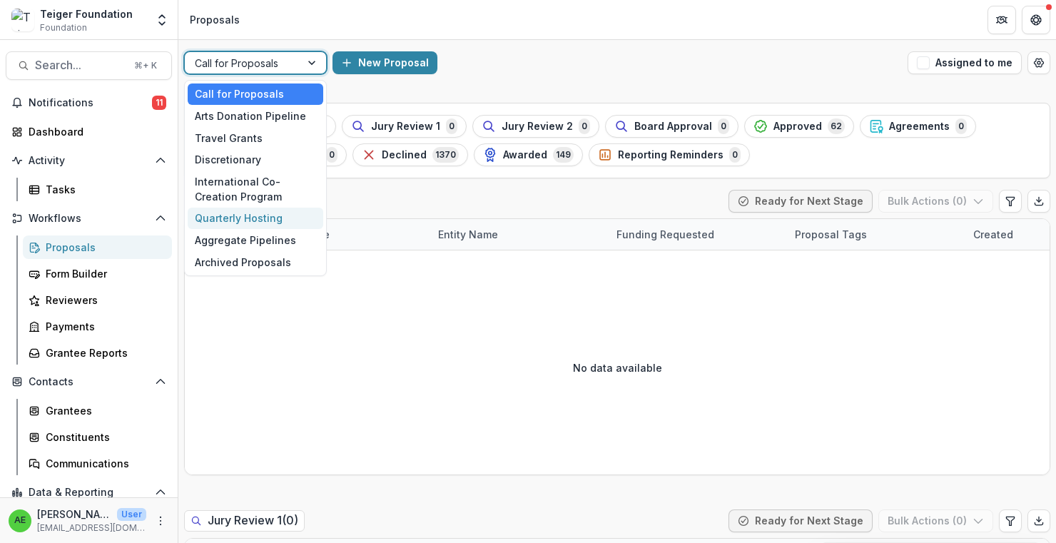
click at [287, 215] on div "Quarterly Hosting" at bounding box center [256, 219] width 136 height 22
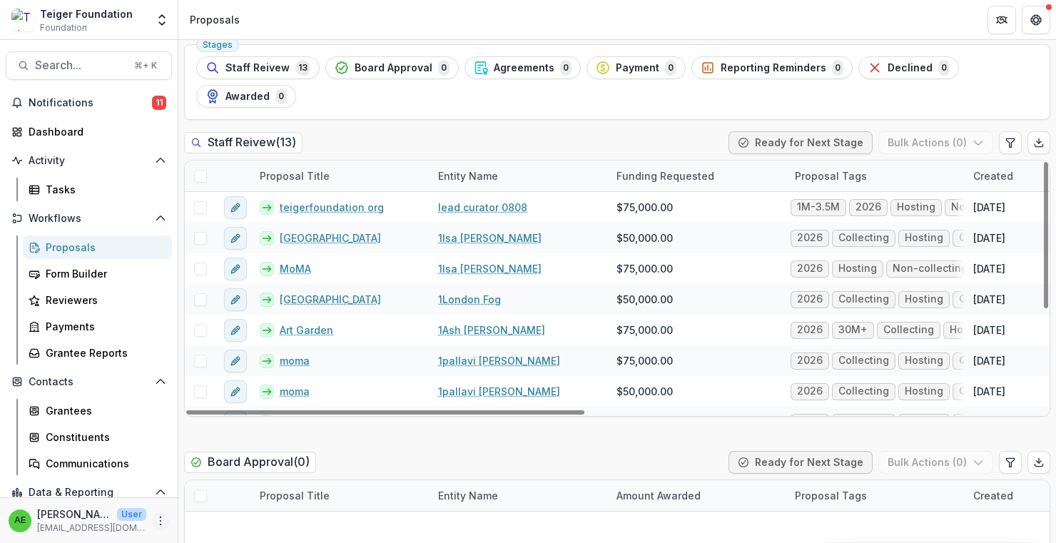
click at [156, 519] on icon "More" at bounding box center [160, 520] width 11 height 11
click at [218, 467] on link "Help Center" at bounding box center [251, 467] width 153 height 24
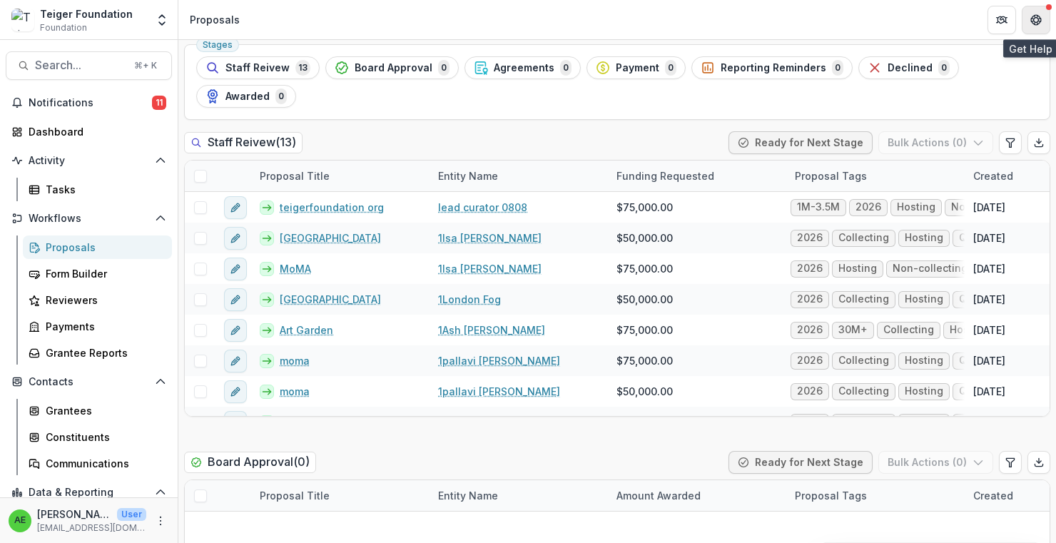
click at [1028, 24] on button "Get Help" at bounding box center [1036, 20] width 29 height 29
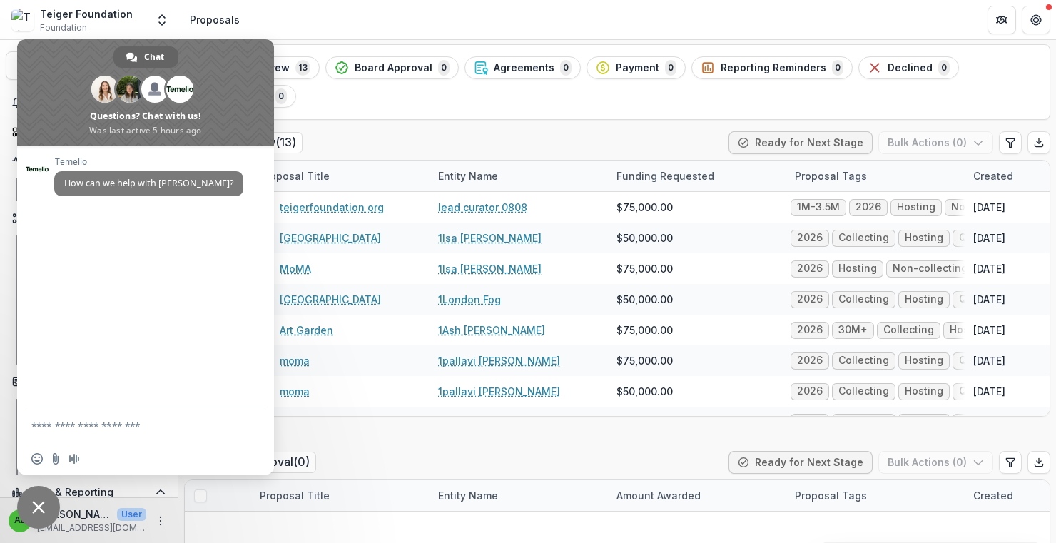
click at [761, 108] on div "Stages Staff Reivew 13 Board Approval 0 Agreements 0 Payment 0 Reporting Remind…" at bounding box center [617, 82] width 866 height 76
click at [35, 509] on span "Close chat" at bounding box center [38, 507] width 13 height 13
